Goal: Transaction & Acquisition: Purchase product/service

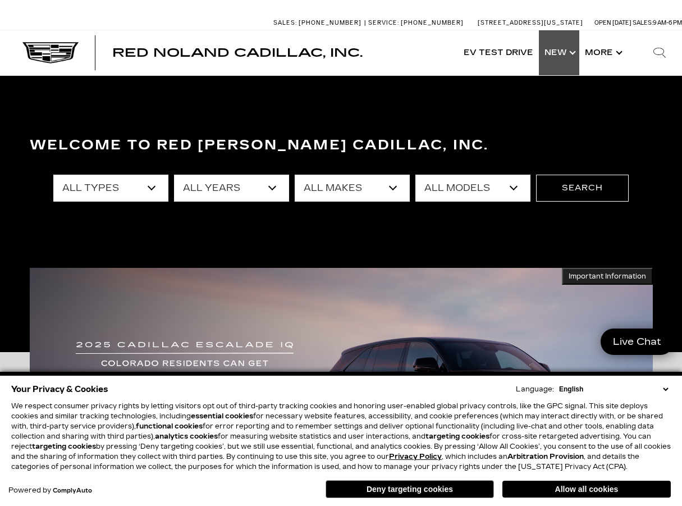
click at [560, 55] on link "Show New" at bounding box center [559, 52] width 40 height 45
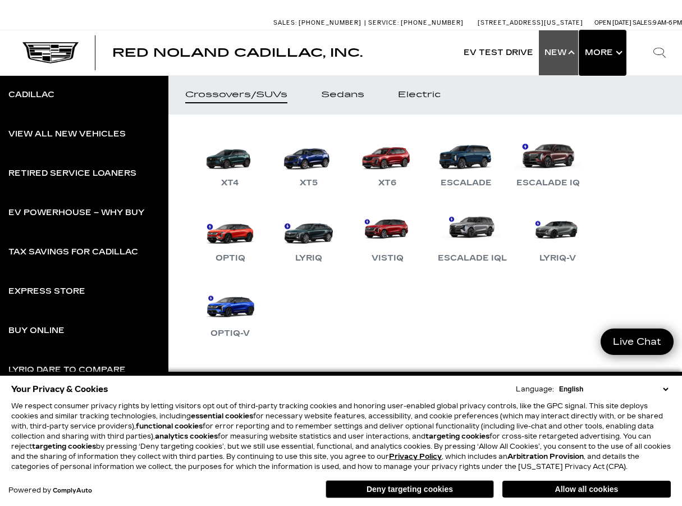
click at [597, 53] on button "Show More" at bounding box center [602, 52] width 47 height 45
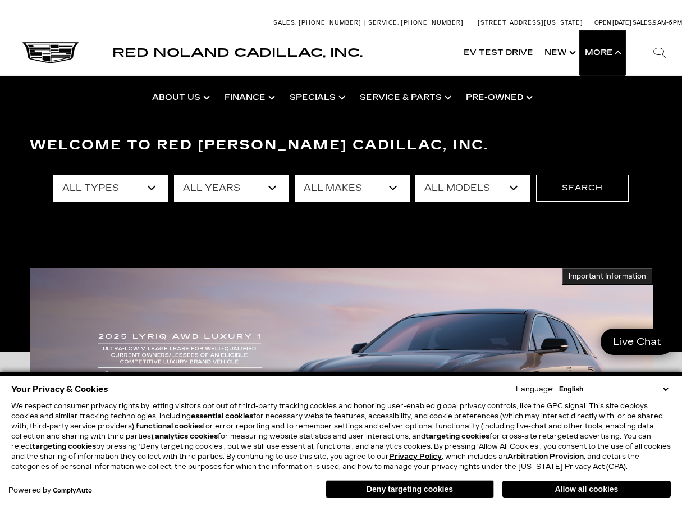
click at [597, 53] on button "Show More" at bounding box center [602, 52] width 47 height 45
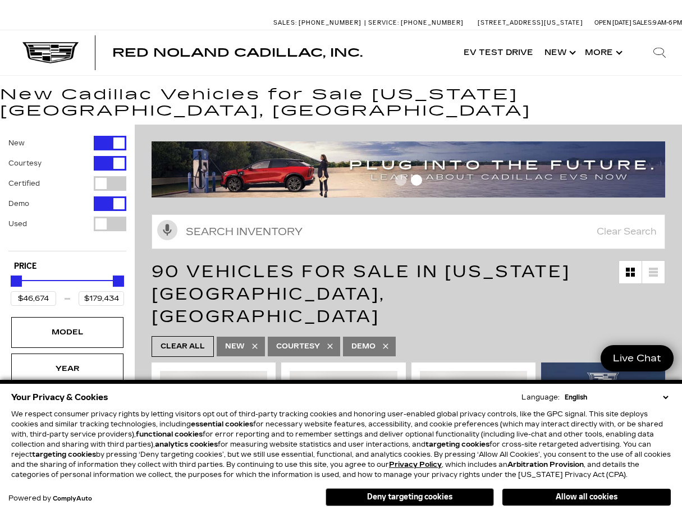
drag, startPoint x: 595, startPoint y: 500, endPoint x: 190, endPoint y: 276, distance: 462.5
click at [595, 500] on button "Allow all cookies" at bounding box center [586, 497] width 168 height 17
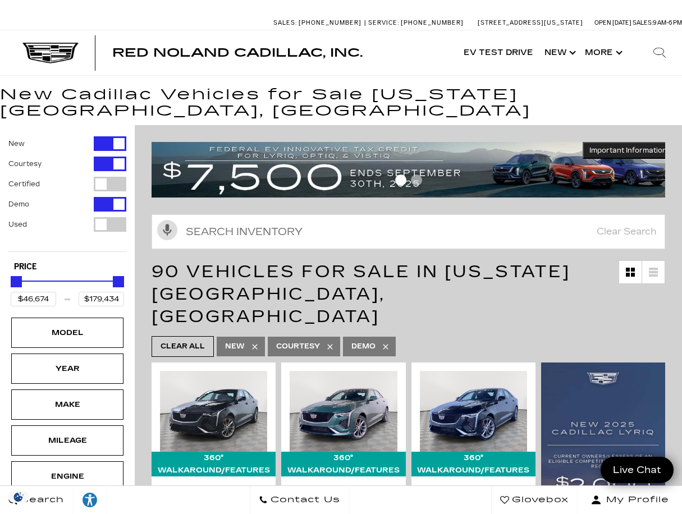
click at [105, 157] on div "Filter by Vehicle Type" at bounding box center [110, 164] width 33 height 15
click at [101, 197] on div "Filter by Vehicle Type" at bounding box center [110, 204] width 33 height 15
type input "$50,049"
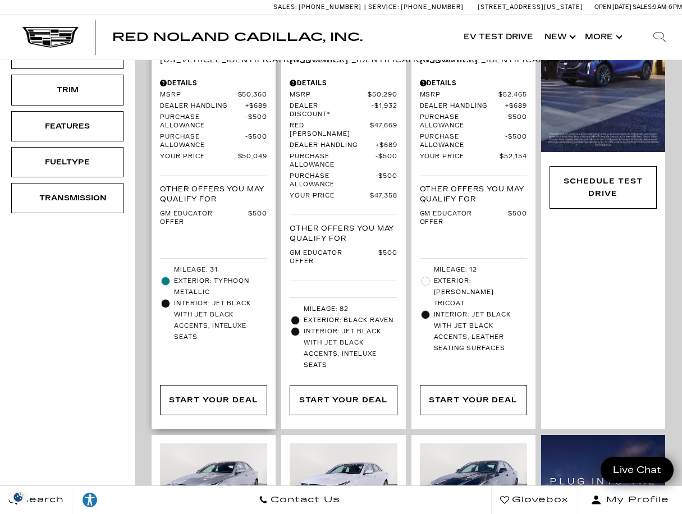
scroll to position [393, 0]
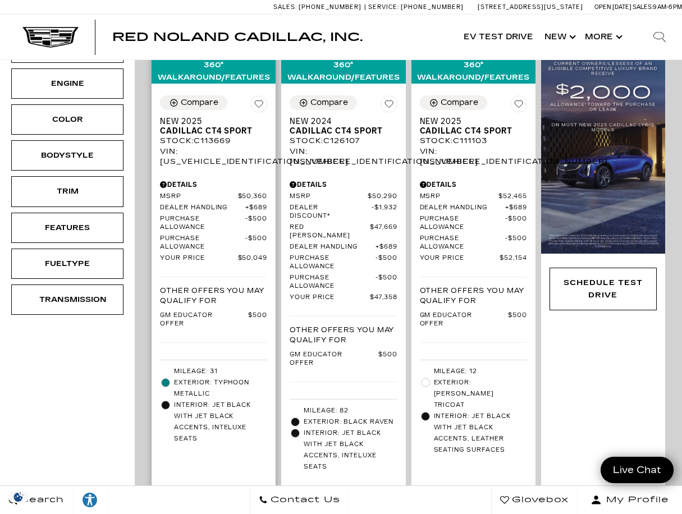
click at [199, 496] on div "Start Your Deal" at bounding box center [213, 502] width 89 height 12
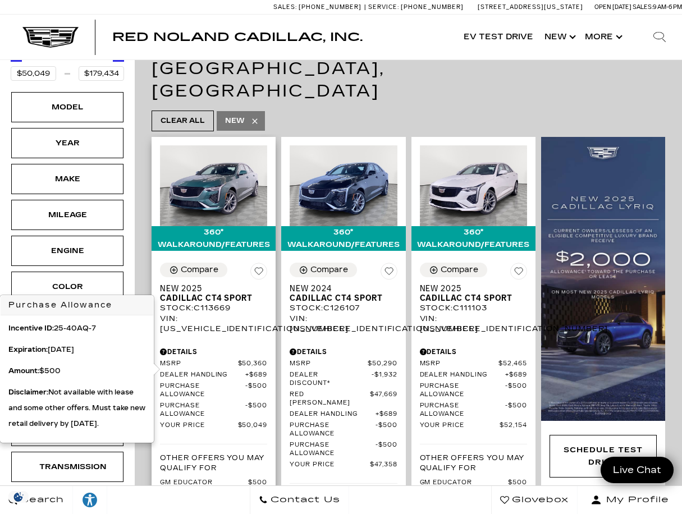
scroll to position [225, 0]
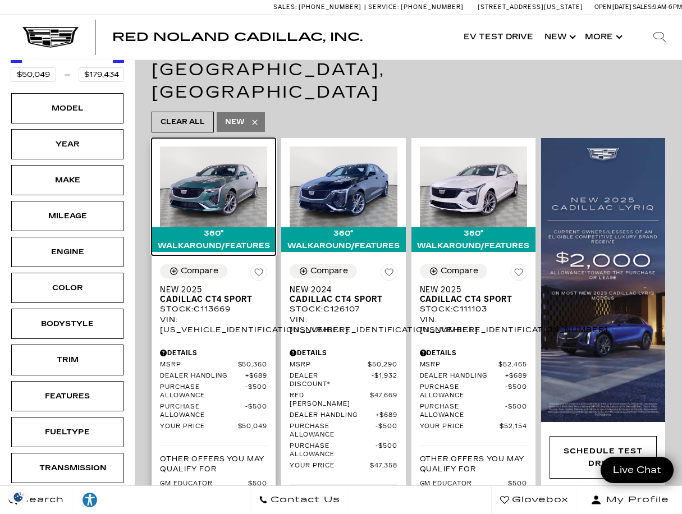
click at [214, 146] on img at bounding box center [213, 186] width 107 height 80
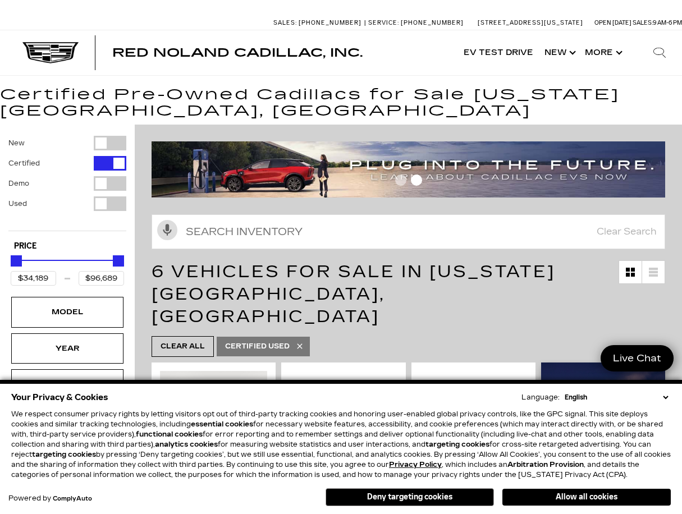
drag, startPoint x: 579, startPoint y: 500, endPoint x: 569, endPoint y: 478, distance: 24.1
click at [579, 500] on button "Allow all cookies" at bounding box center [586, 497] width 168 height 17
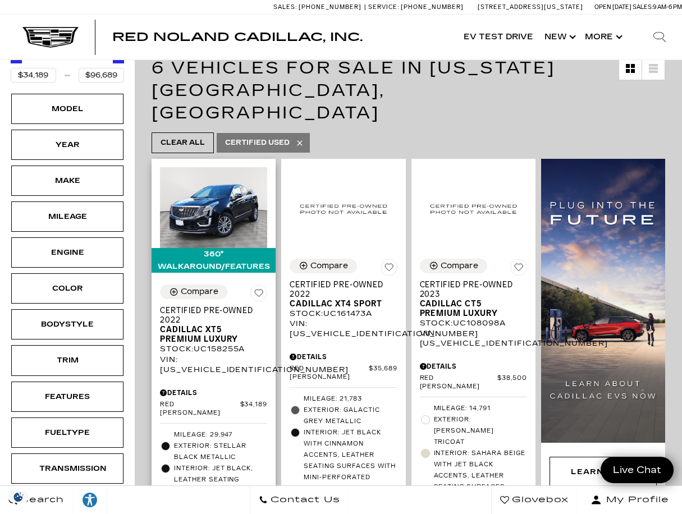
scroll to position [168, 0]
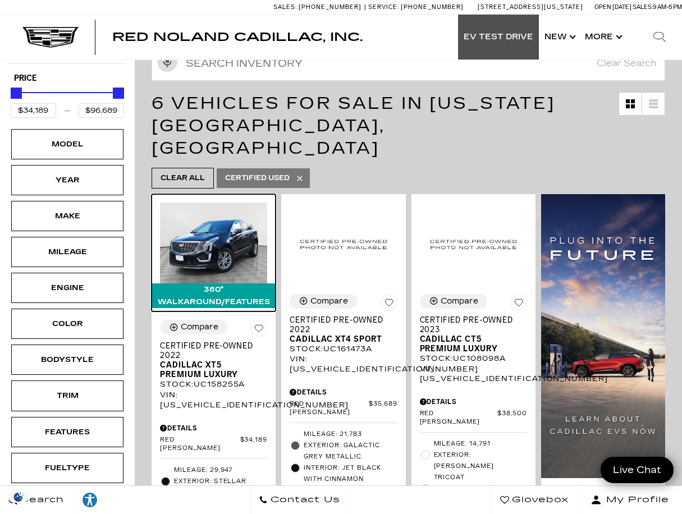
drag, startPoint x: 224, startPoint y: 223, endPoint x: 519, endPoint y: 24, distance: 355.4
click at [224, 223] on img at bounding box center [213, 243] width 107 height 80
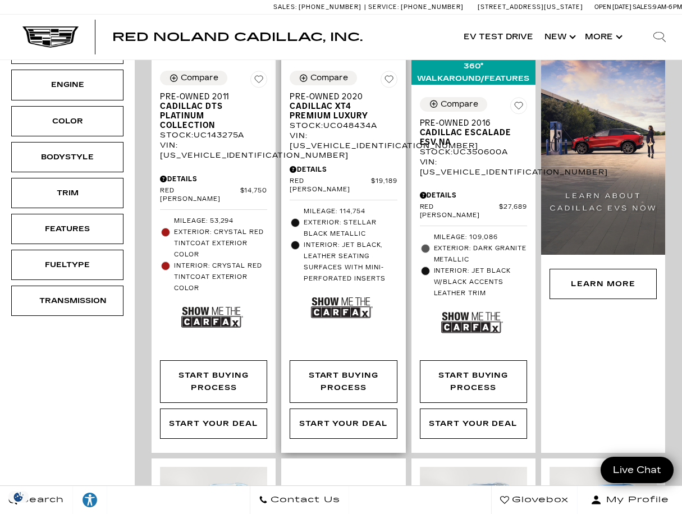
scroll to position [337, 0]
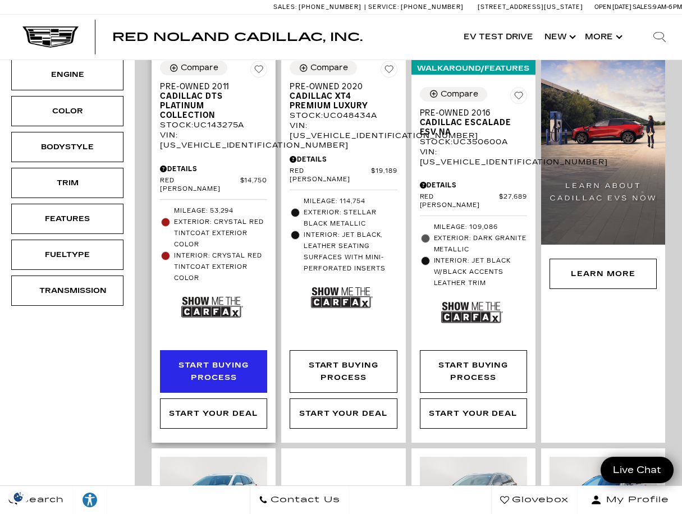
click at [239, 359] on div "Start Buying Process" at bounding box center [213, 371] width 89 height 25
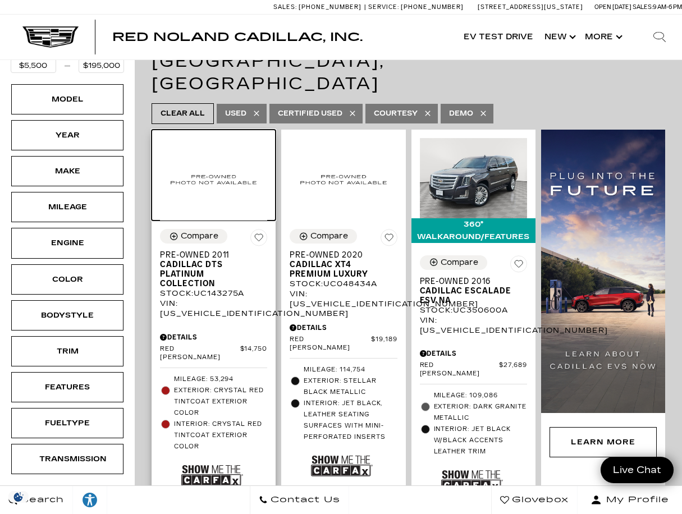
click at [214, 139] on img at bounding box center [213, 179] width 107 height 83
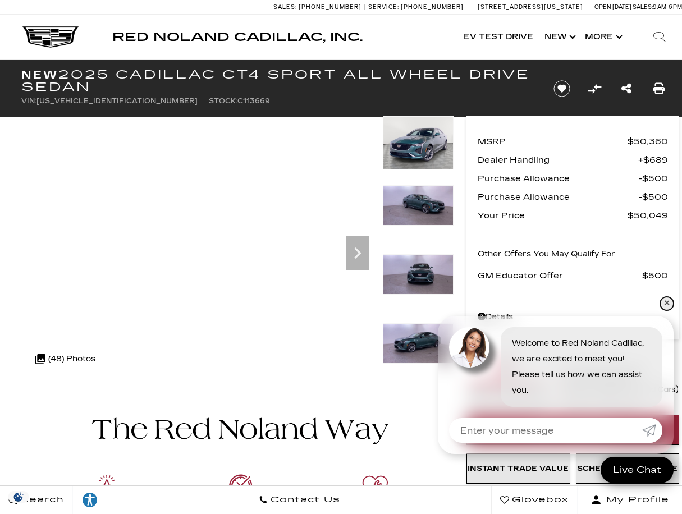
click at [667, 305] on link "✕" at bounding box center [666, 303] width 13 height 13
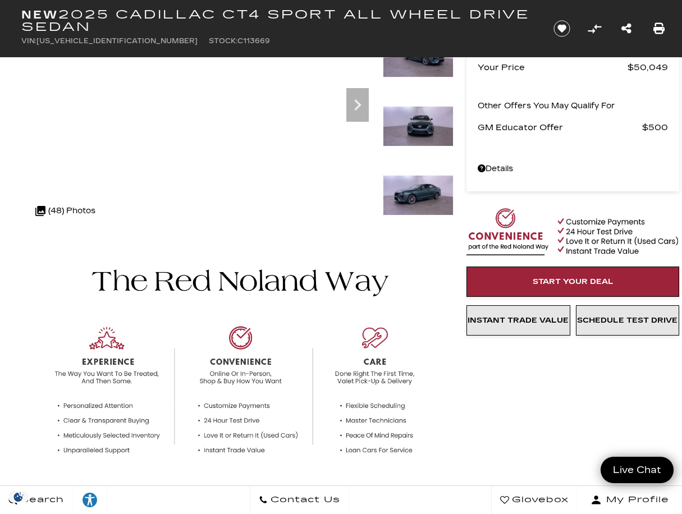
scroll to position [168, 0]
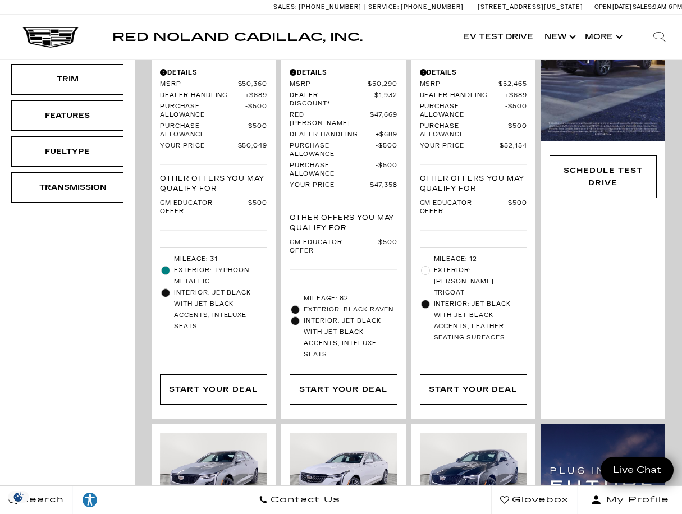
scroll to position [561, 0]
